Goal: Communication & Community: Answer question/provide support

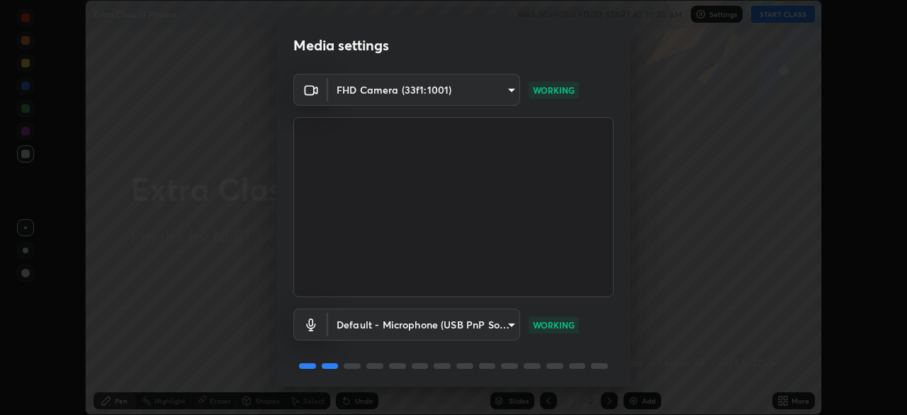
scroll to position [50, 0]
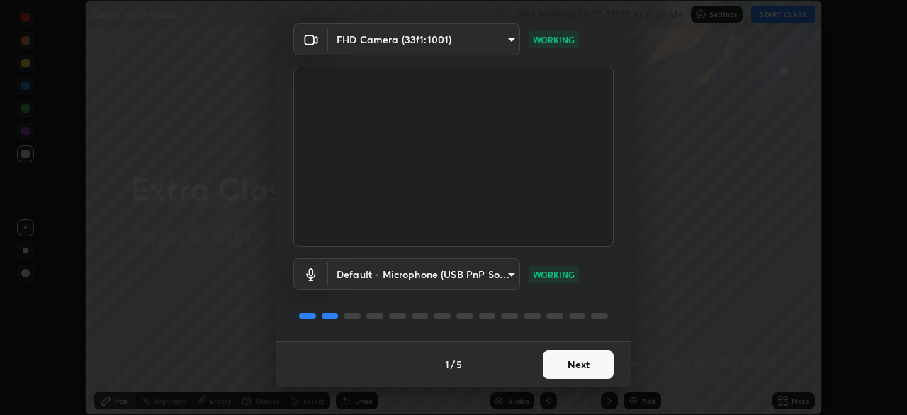
click at [564, 360] on button "Next" at bounding box center [578, 364] width 71 height 28
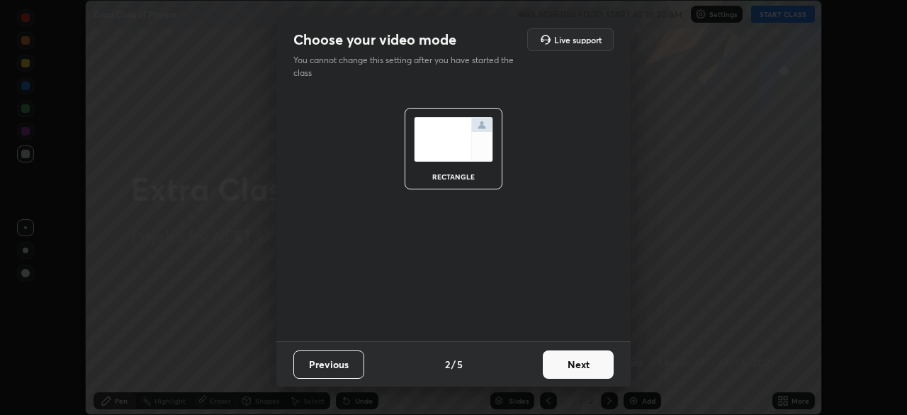
click at [569, 362] on button "Next" at bounding box center [578, 364] width 71 height 28
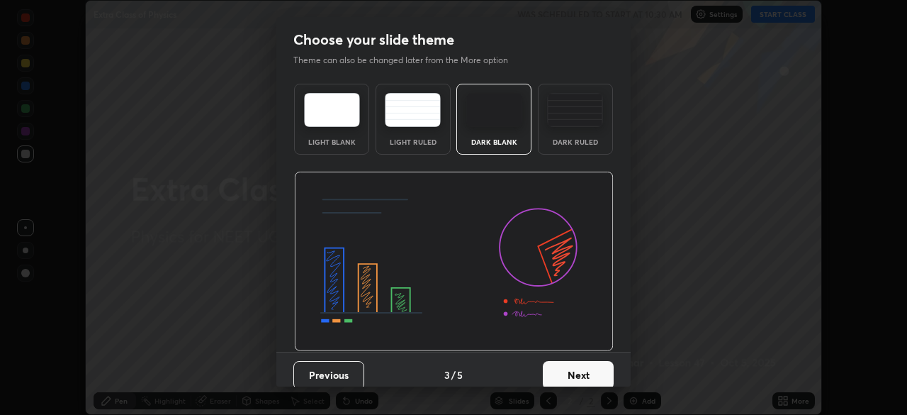
click at [577, 361] on button "Next" at bounding box center [578, 375] width 71 height 28
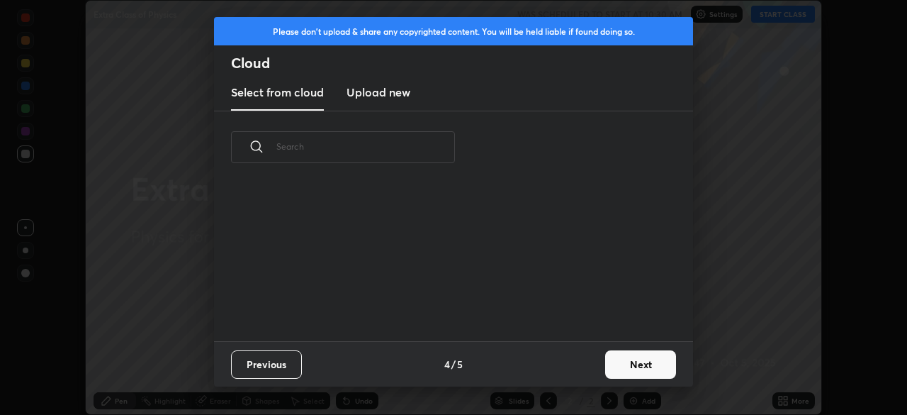
click at [620, 366] on button "Next" at bounding box center [640, 364] width 71 height 28
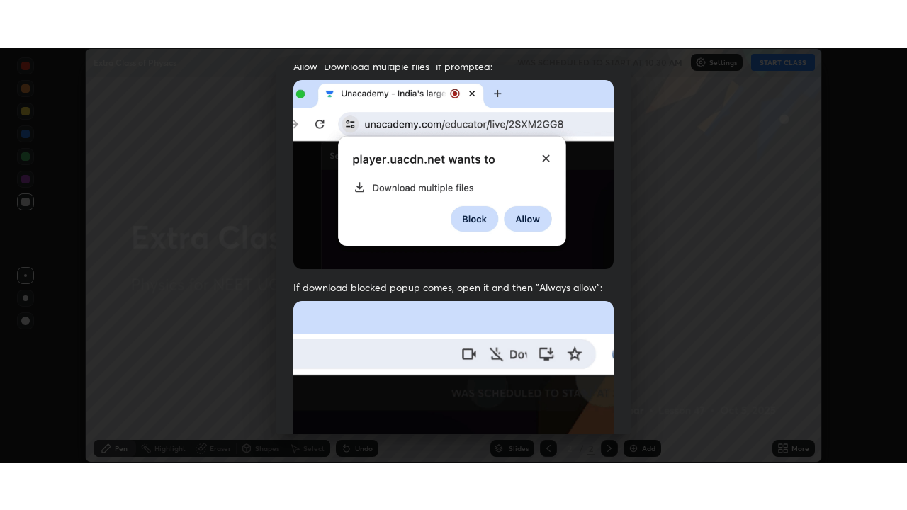
scroll to position [340, 0]
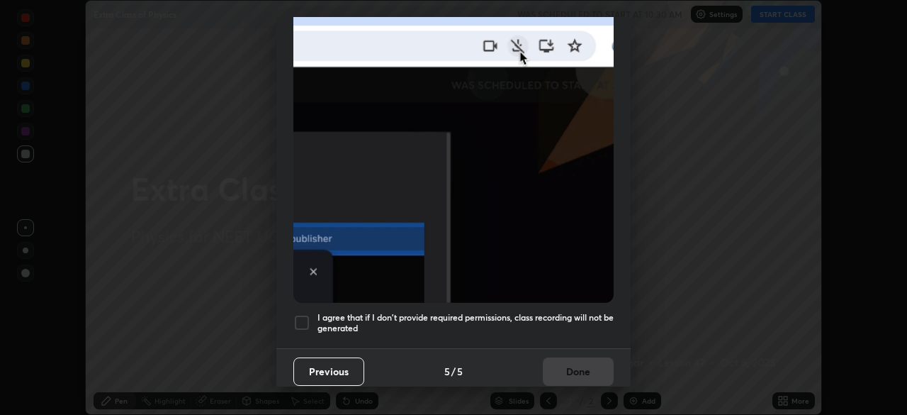
click at [306, 314] on div at bounding box center [301, 322] width 17 height 17
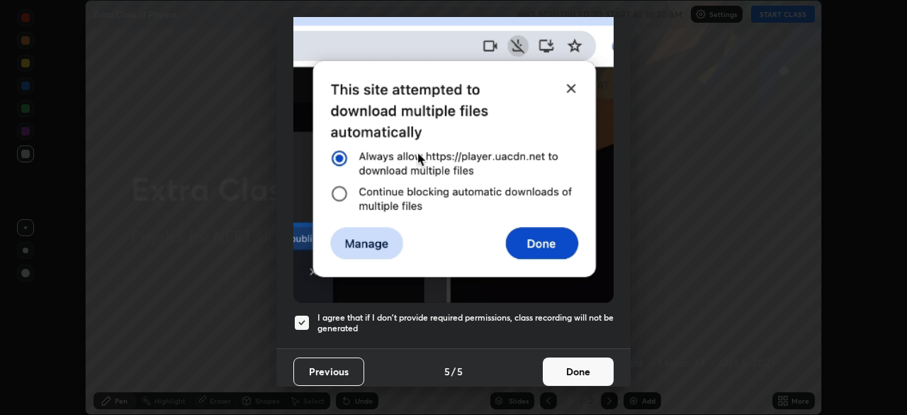
click at [583, 365] on button "Done" at bounding box center [578, 371] width 71 height 28
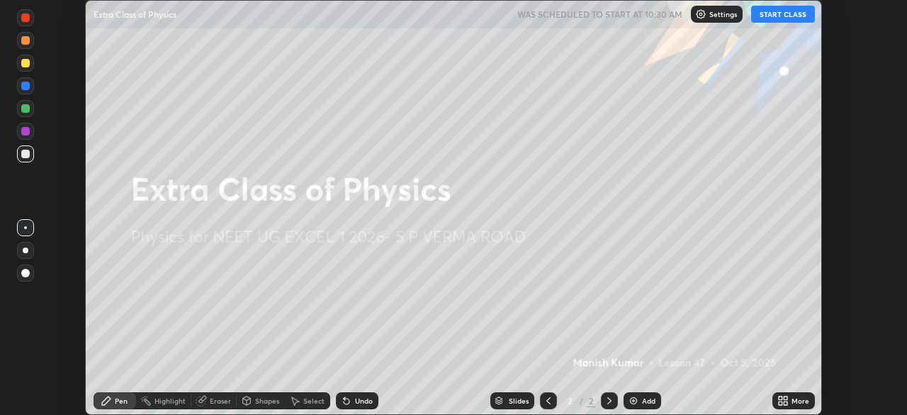
click at [781, 398] on icon at bounding box center [781, 398] width 4 height 4
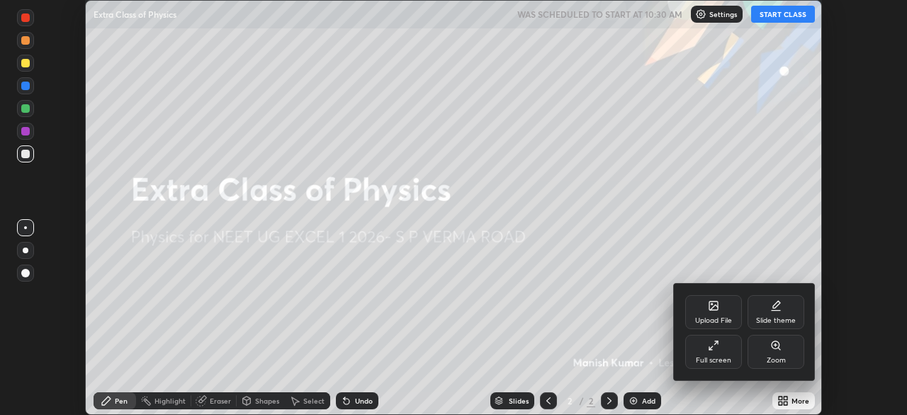
click at [719, 353] on div "Full screen" at bounding box center [713, 352] width 57 height 34
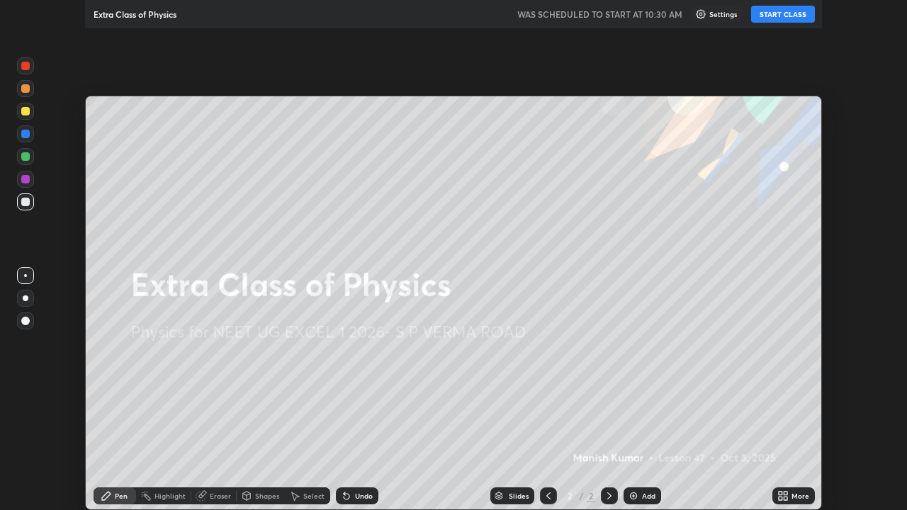
scroll to position [510, 907]
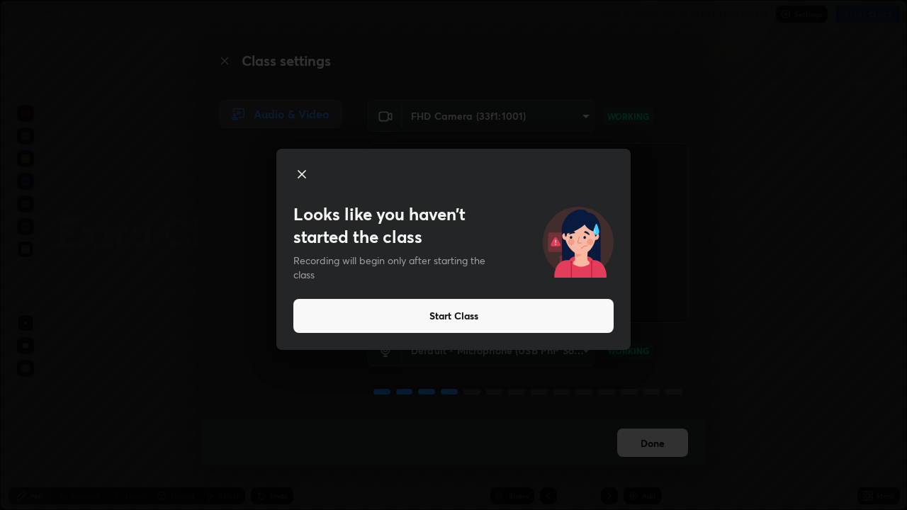
click at [519, 322] on button "Start Class" at bounding box center [453, 316] width 320 height 34
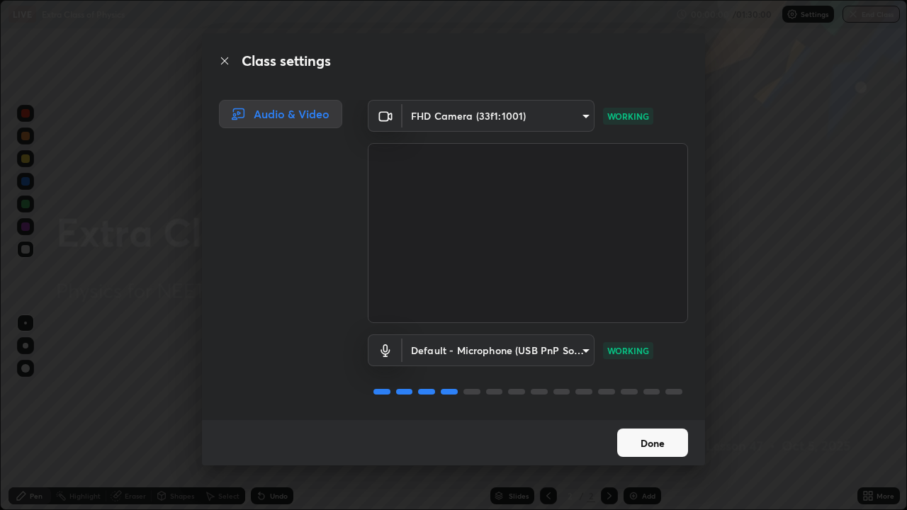
click at [643, 414] on button "Done" at bounding box center [652, 443] width 71 height 28
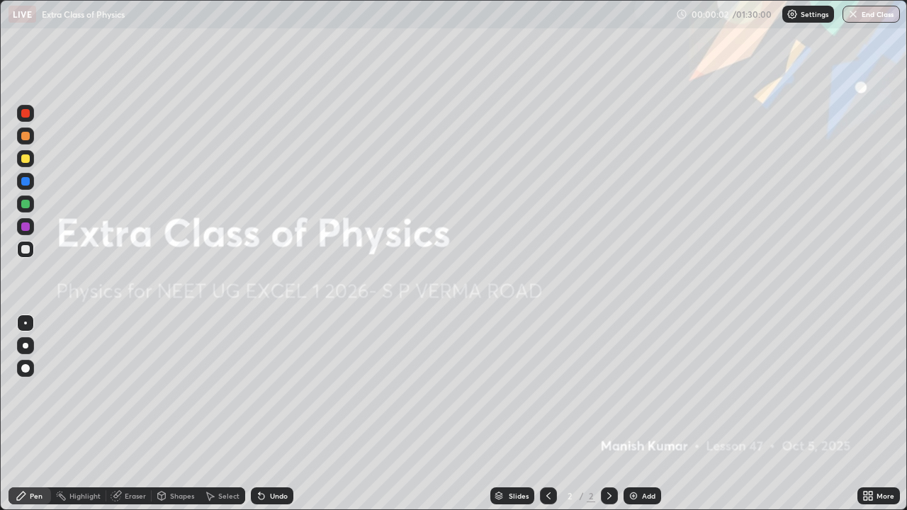
click at [642, 414] on div "Add" at bounding box center [648, 496] width 13 height 7
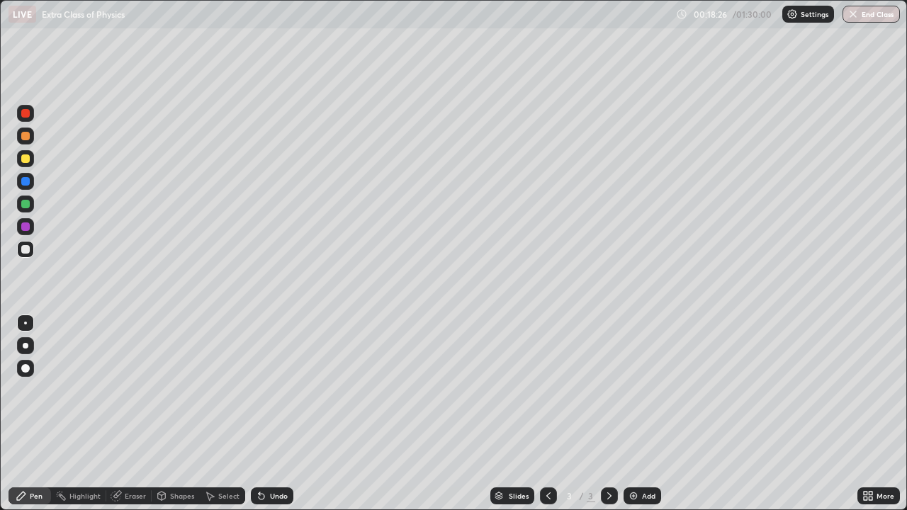
click at [23, 140] on div at bounding box center [25, 136] width 9 height 9
click at [25, 247] on div at bounding box center [25, 249] width 9 height 9
click at [135, 414] on div "Eraser" at bounding box center [128, 496] width 45 height 17
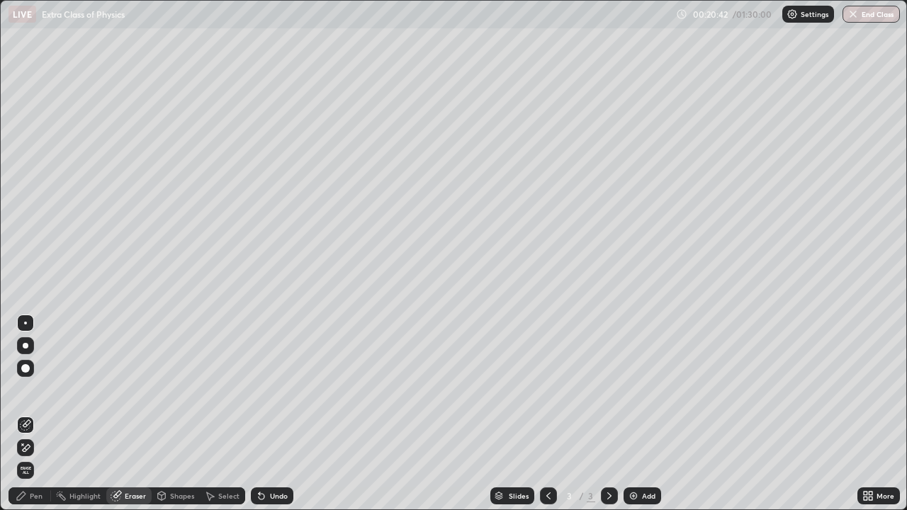
click at [42, 414] on div "Pen" at bounding box center [36, 496] width 13 height 7
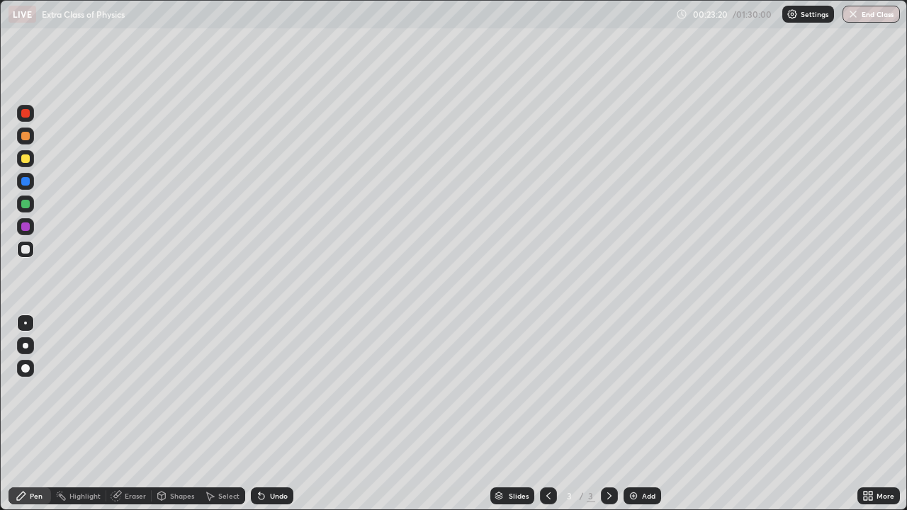
click at [25, 136] on div at bounding box center [25, 136] width 9 height 9
click at [642, 414] on div "Add" at bounding box center [648, 496] width 13 height 7
click at [27, 250] on div at bounding box center [25, 249] width 9 height 9
click at [26, 138] on div at bounding box center [25, 136] width 9 height 9
click at [640, 414] on div "Add" at bounding box center [643, 496] width 38 height 17
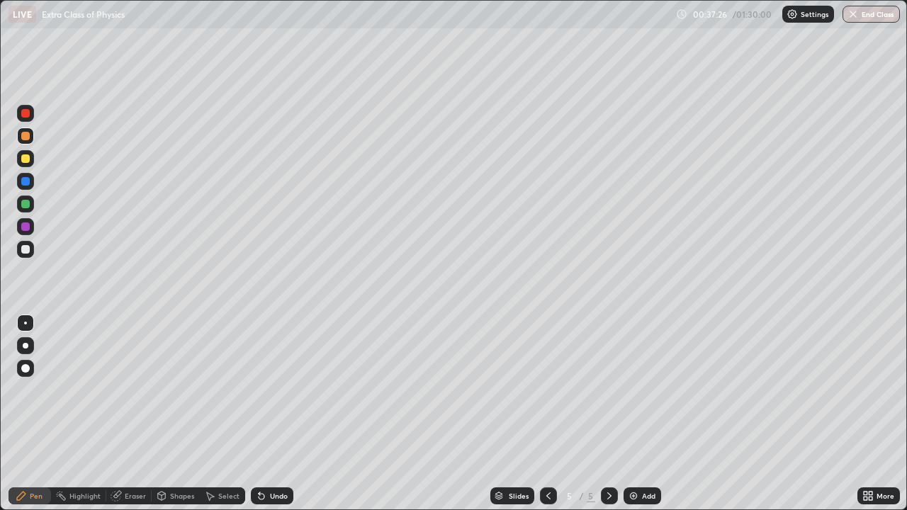
click at [27, 157] on div at bounding box center [25, 159] width 9 height 9
click at [28, 116] on div at bounding box center [25, 113] width 9 height 9
click at [33, 252] on div at bounding box center [25, 249] width 17 height 17
click at [269, 414] on div "Undo" at bounding box center [272, 496] width 43 height 17
click at [263, 414] on icon at bounding box center [261, 496] width 11 height 11
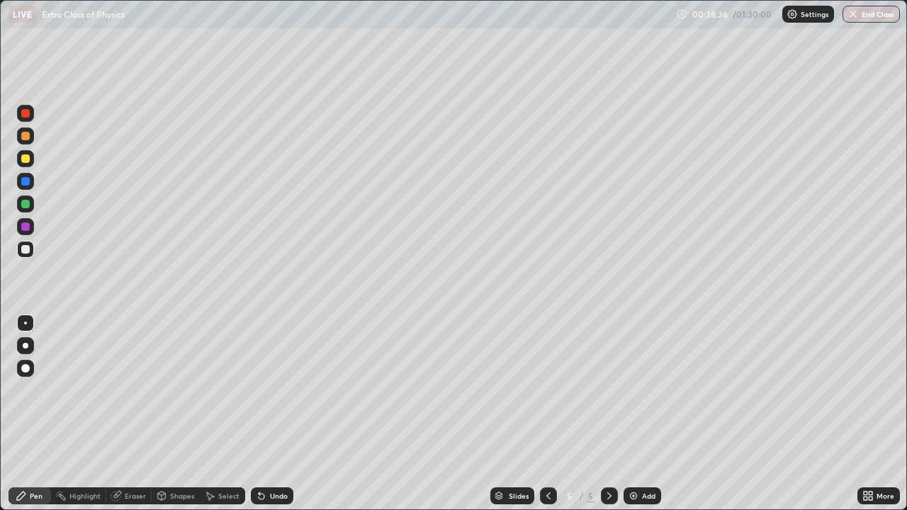
click at [26, 159] on div at bounding box center [25, 159] width 9 height 9
click at [28, 117] on div at bounding box center [25, 113] width 9 height 9
click at [25, 251] on div at bounding box center [25, 249] width 9 height 9
click at [274, 414] on div "Undo" at bounding box center [272, 496] width 43 height 17
click at [135, 414] on div "Eraser" at bounding box center [135, 496] width 21 height 7
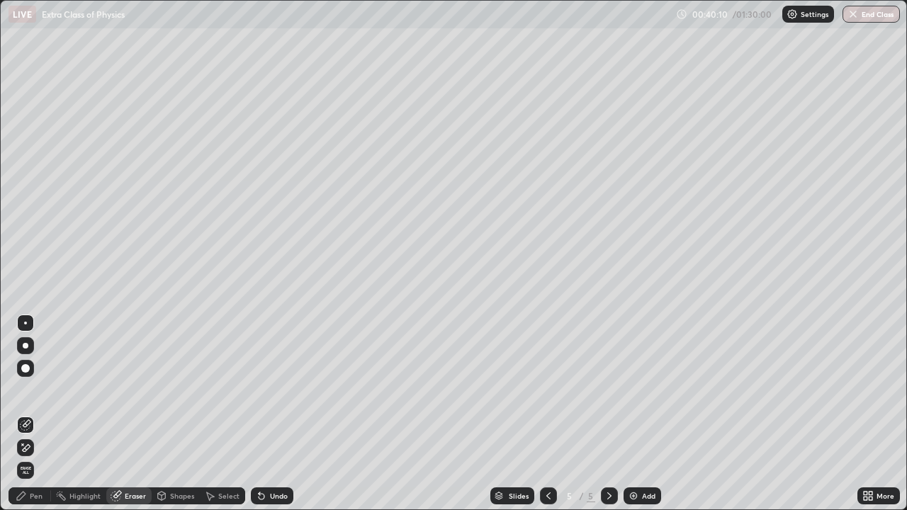
click at [39, 414] on div "Pen" at bounding box center [36, 496] width 13 height 7
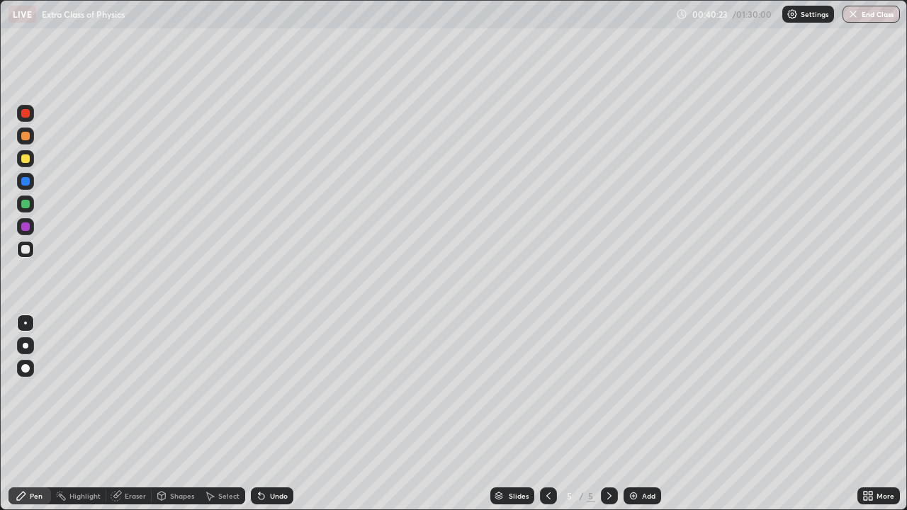
click at [22, 165] on div at bounding box center [25, 158] width 17 height 17
click at [28, 184] on div at bounding box center [25, 181] width 9 height 9
click at [26, 157] on div at bounding box center [25, 159] width 9 height 9
click at [19, 116] on div at bounding box center [25, 113] width 17 height 17
click at [119, 414] on icon at bounding box center [117, 494] width 8 height 7
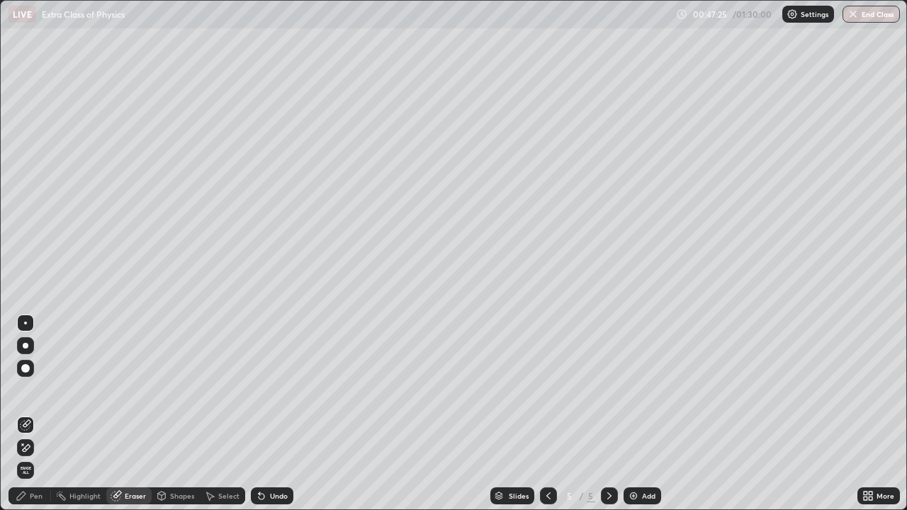
click at [219, 414] on div "Select" at bounding box center [228, 496] width 21 height 7
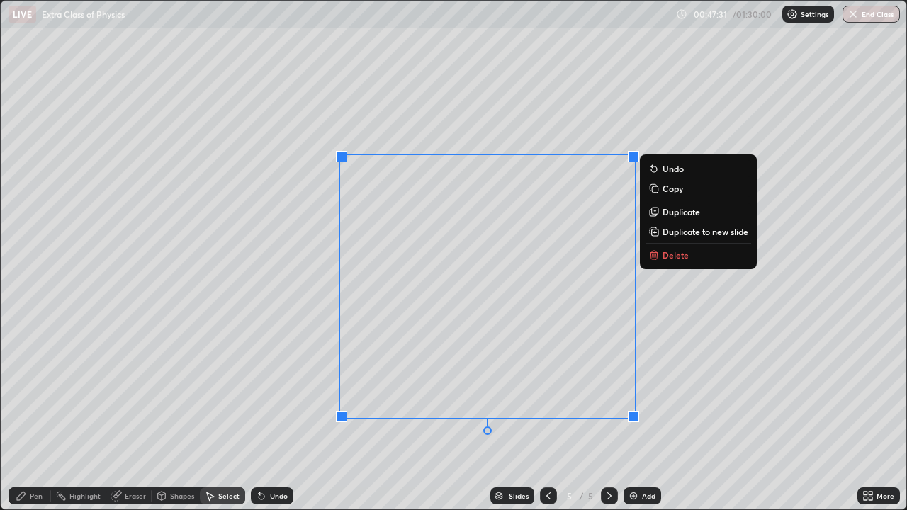
click at [671, 190] on p "Copy" at bounding box center [673, 188] width 21 height 11
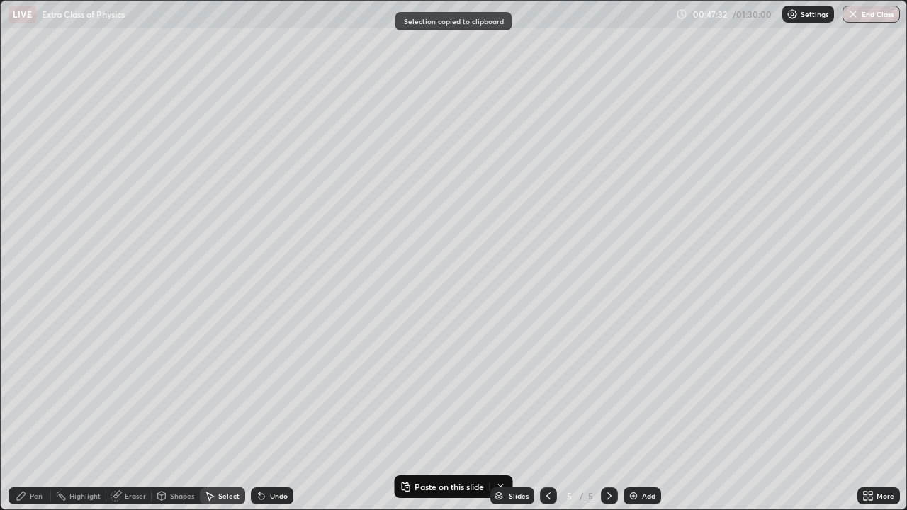
click at [640, 414] on div "Add" at bounding box center [643, 496] width 38 height 17
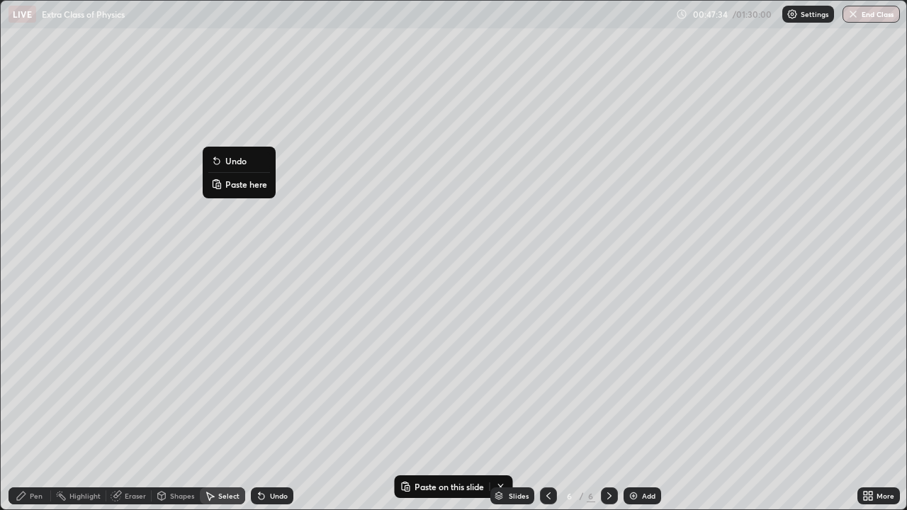
click at [240, 186] on p "Paste here" at bounding box center [246, 184] width 42 height 11
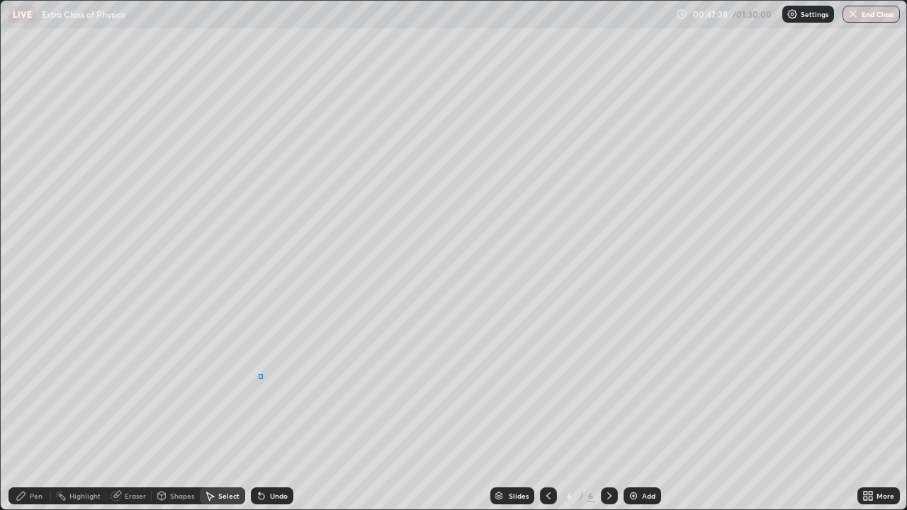
click at [259, 374] on div "0 ° Undo Copy Paste here Duplicate Duplicate to new slide Delete" at bounding box center [454, 255] width 906 height 509
click at [133, 414] on div "Eraser" at bounding box center [135, 496] width 21 height 7
click at [35, 414] on div "Pen" at bounding box center [36, 496] width 13 height 7
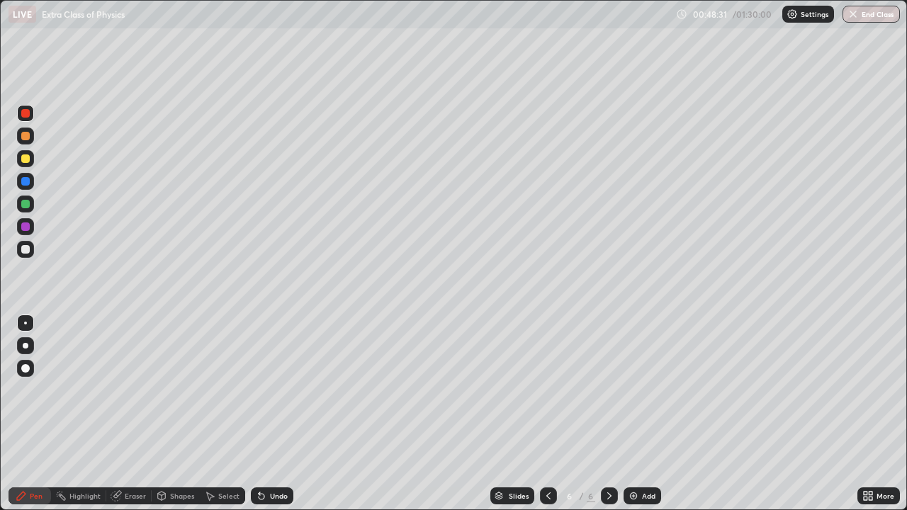
click at [30, 252] on div at bounding box center [25, 249] width 17 height 17
click at [31, 135] on div at bounding box center [25, 136] width 17 height 17
click at [650, 414] on div "Add" at bounding box center [643, 496] width 38 height 17
click at [29, 159] on div at bounding box center [25, 159] width 9 height 9
click at [26, 248] on div at bounding box center [25, 249] width 9 height 9
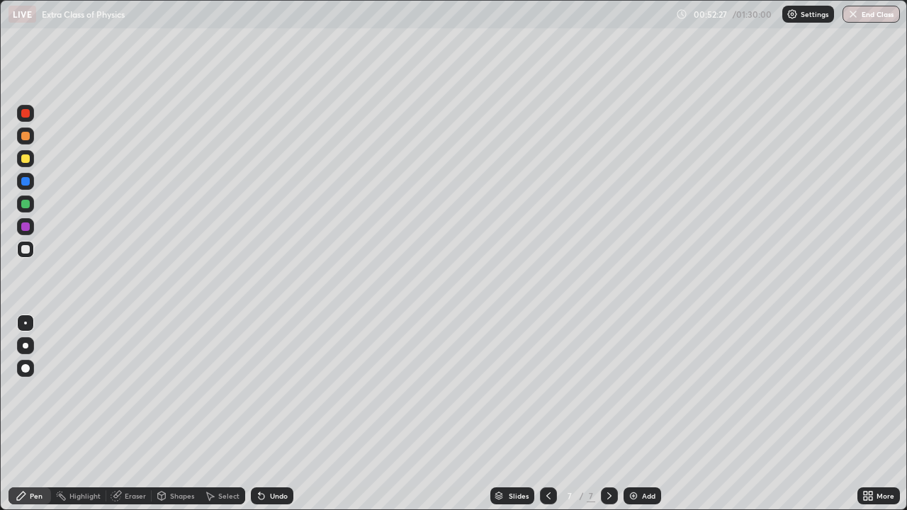
click at [547, 414] on icon at bounding box center [548, 496] width 11 height 11
click at [607, 414] on icon at bounding box center [609, 496] width 4 height 7
click at [29, 117] on div at bounding box center [25, 113] width 17 height 17
click at [123, 414] on div "Eraser" at bounding box center [128, 496] width 45 height 17
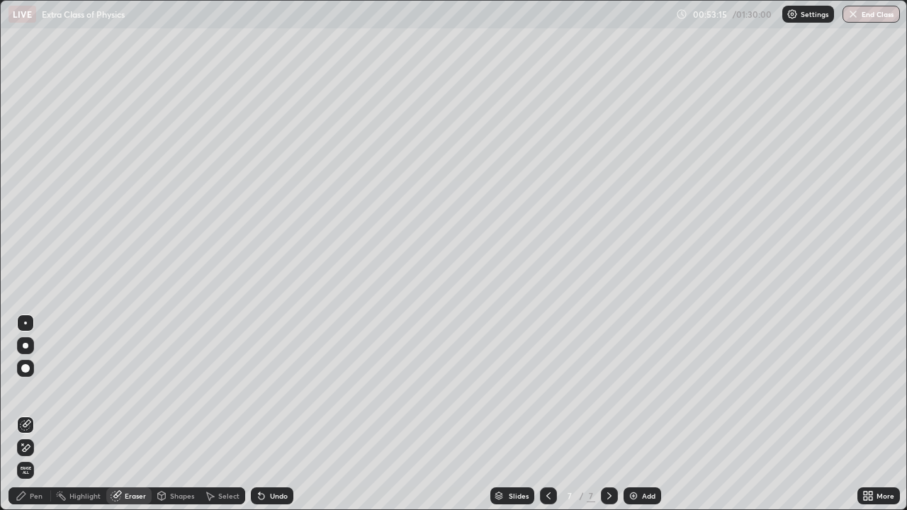
click at [28, 414] on div "Pen" at bounding box center [30, 496] width 43 height 17
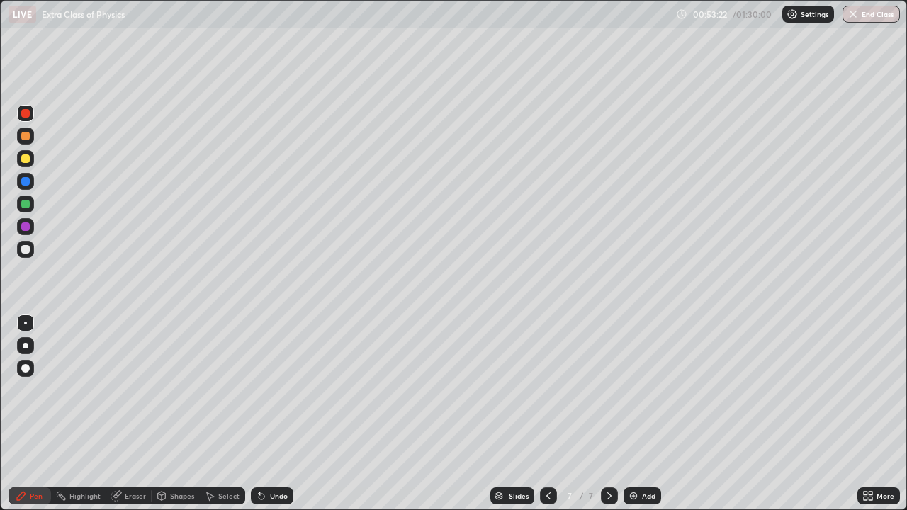
click at [125, 414] on div "Eraser" at bounding box center [135, 496] width 21 height 7
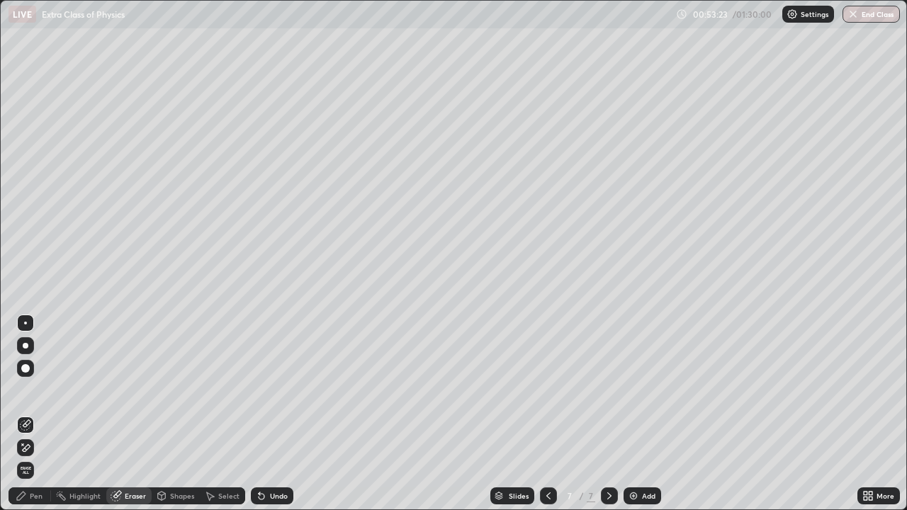
click at [30, 414] on div "Pen" at bounding box center [36, 496] width 13 height 7
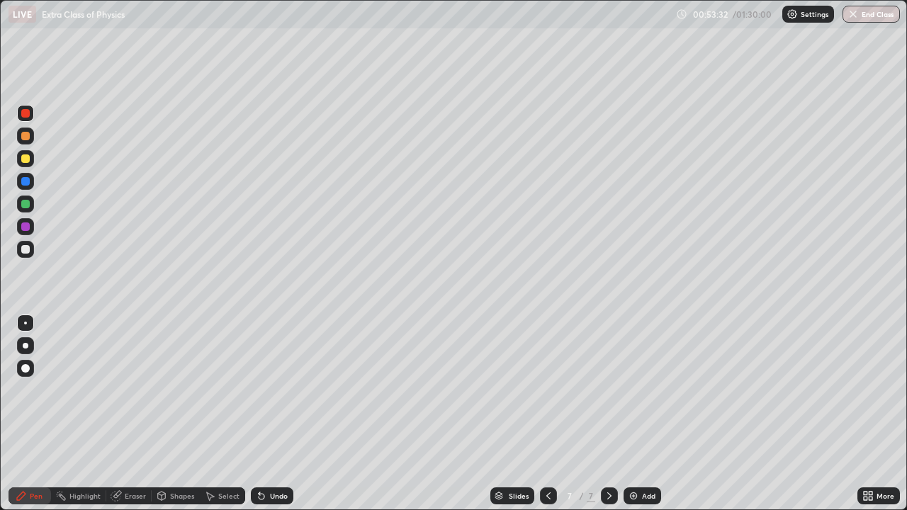
click at [549, 414] on icon at bounding box center [548, 496] width 11 height 11
click at [611, 414] on icon at bounding box center [609, 496] width 11 height 11
click at [28, 250] on div at bounding box center [25, 249] width 9 height 9
click at [548, 414] on icon at bounding box center [548, 496] width 11 height 11
click at [606, 414] on icon at bounding box center [609, 496] width 11 height 11
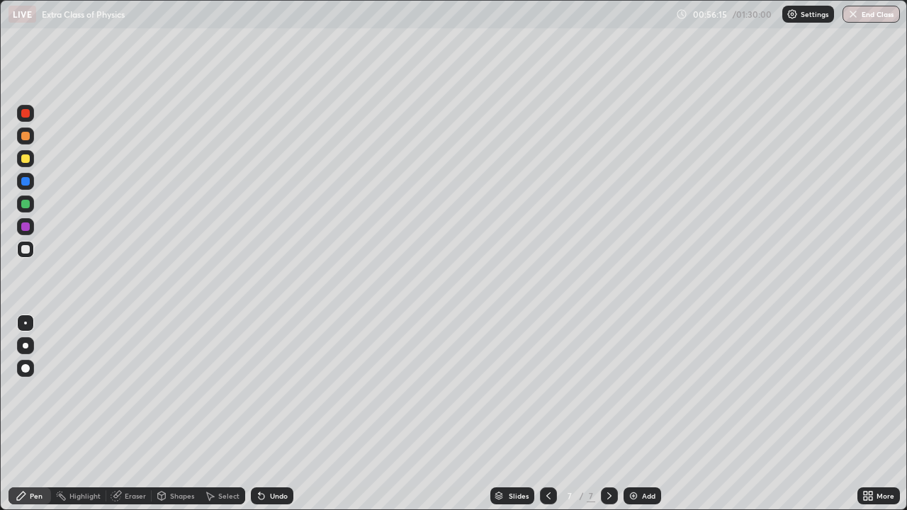
click at [26, 135] on div at bounding box center [25, 136] width 9 height 9
click at [279, 414] on div "Undo" at bounding box center [279, 496] width 18 height 7
click at [28, 116] on div at bounding box center [25, 113] width 9 height 9
click at [29, 252] on div at bounding box center [25, 249] width 9 height 9
click at [649, 414] on div "Add" at bounding box center [648, 496] width 13 height 7
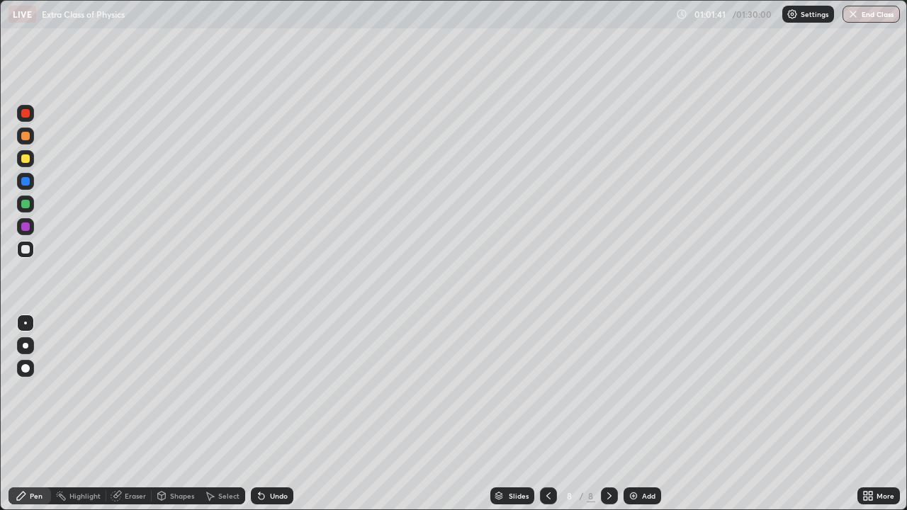
click at [32, 160] on div at bounding box center [25, 158] width 17 height 17
click at [27, 136] on div at bounding box center [25, 136] width 9 height 9
click at [551, 414] on icon at bounding box center [548, 496] width 11 height 11
click at [547, 414] on icon at bounding box center [548, 496] width 11 height 11
click at [608, 414] on icon at bounding box center [609, 496] width 11 height 11
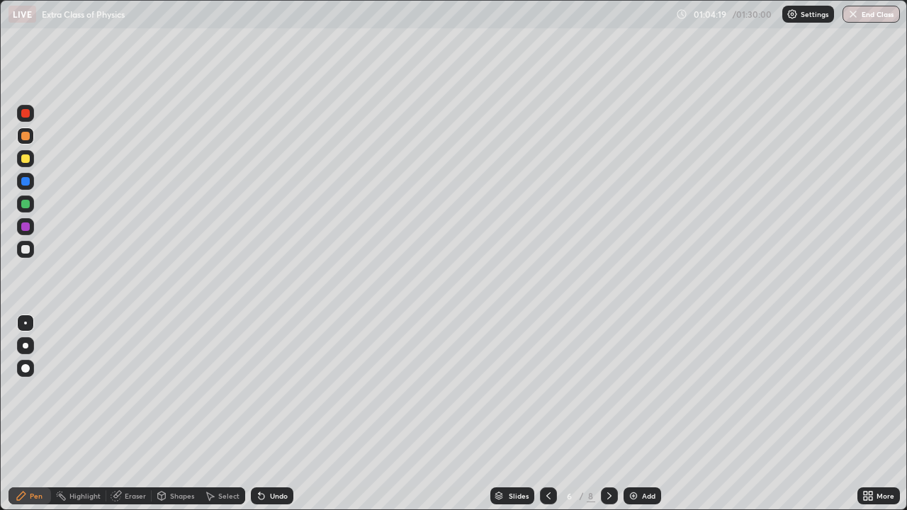
click at [608, 414] on icon at bounding box center [609, 496] width 11 height 11
click at [26, 205] on div at bounding box center [25, 204] width 9 height 9
click at [652, 414] on div "Add" at bounding box center [648, 496] width 13 height 7
click at [33, 138] on div at bounding box center [25, 136] width 17 height 17
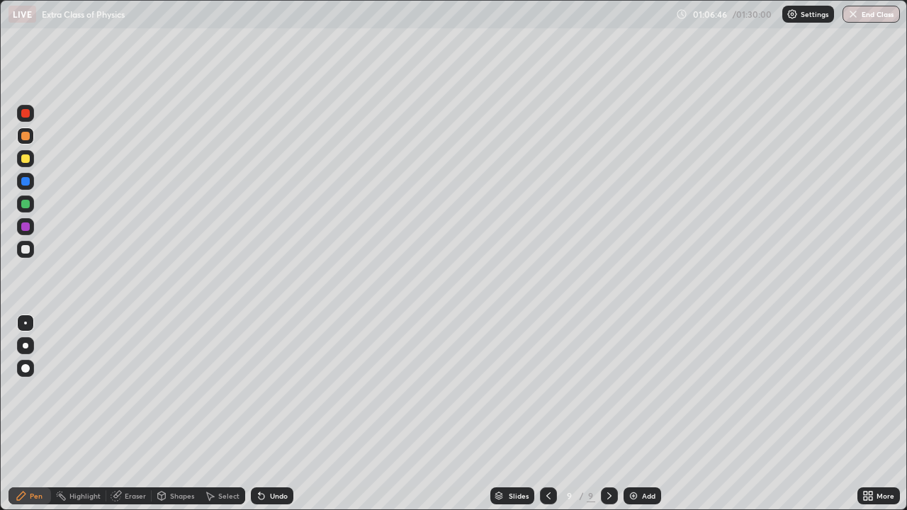
click at [29, 250] on div at bounding box center [25, 249] width 9 height 9
click at [259, 414] on icon at bounding box center [259, 493] width 1 height 1
click at [278, 414] on div "Undo" at bounding box center [279, 496] width 18 height 7
click at [279, 414] on div "Undo" at bounding box center [279, 496] width 18 height 7
click at [282, 414] on div "Undo" at bounding box center [272, 496] width 43 height 17
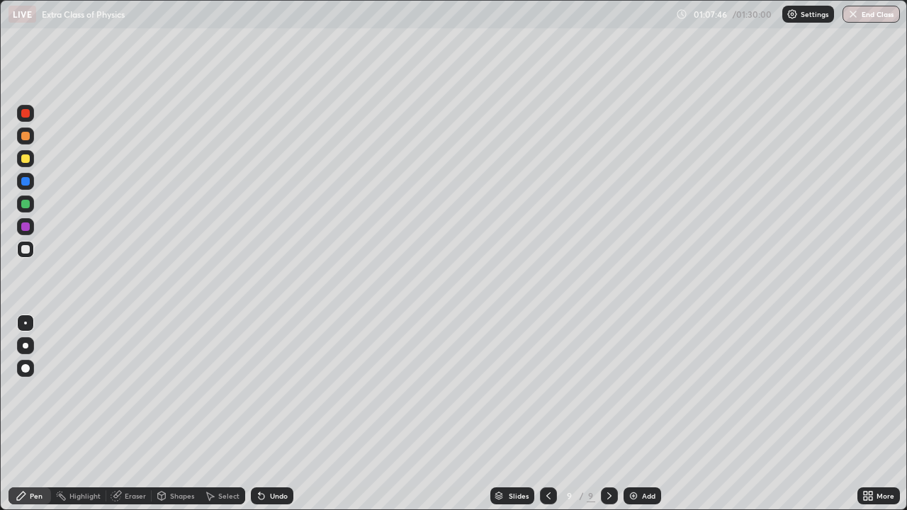
click at [30, 160] on div at bounding box center [25, 158] width 17 height 17
click at [32, 203] on div at bounding box center [25, 204] width 17 height 17
click at [26, 232] on div at bounding box center [25, 226] width 17 height 17
click at [273, 414] on div "Undo" at bounding box center [279, 496] width 18 height 7
click at [32, 183] on div at bounding box center [25, 181] width 17 height 17
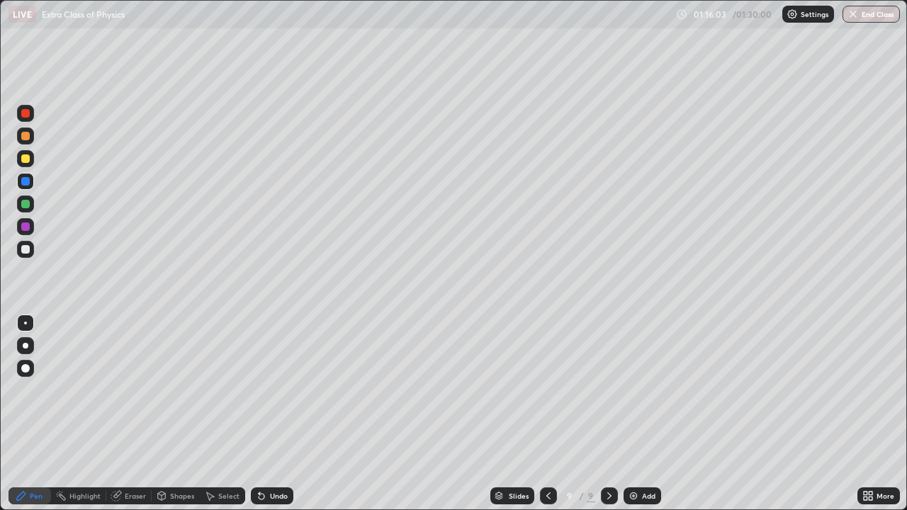
click at [866, 19] on button "End Class" at bounding box center [871, 14] width 57 height 17
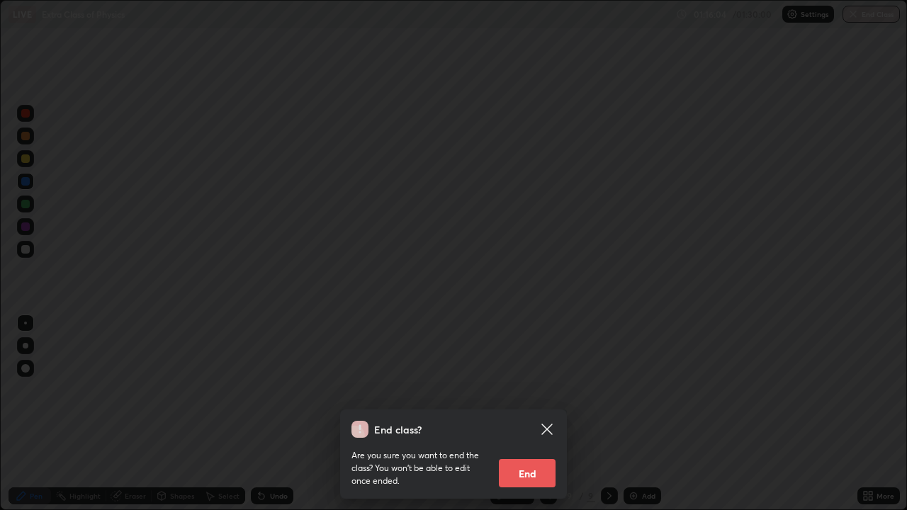
click at [544, 414] on button "End" at bounding box center [527, 473] width 57 height 28
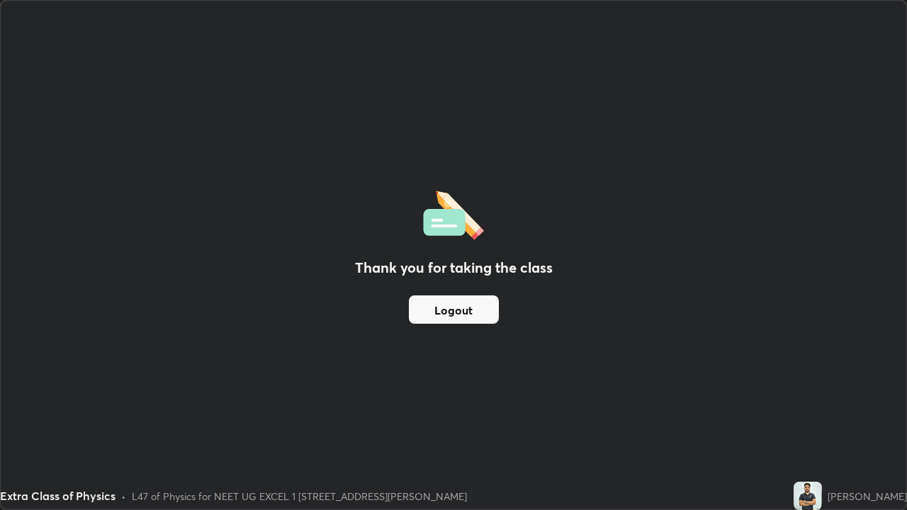
click at [457, 315] on button "Logout" at bounding box center [454, 310] width 90 height 28
